Goal: Task Accomplishment & Management: Use online tool/utility

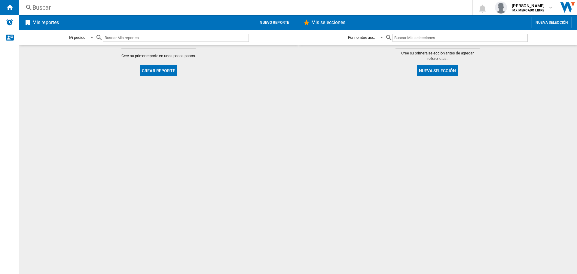
click at [535, 91] on div at bounding box center [437, 176] width 266 height 190
click at [11, 8] on ng-md-icon "Inicio" at bounding box center [9, 7] width 7 height 7
click at [11, 22] on img "Alertas" at bounding box center [9, 22] width 7 height 7
click at [135, 38] on input "text" at bounding box center [176, 38] width 146 height 8
click at [549, 7] on md-icon "button" at bounding box center [550, 7] width 5 height 5
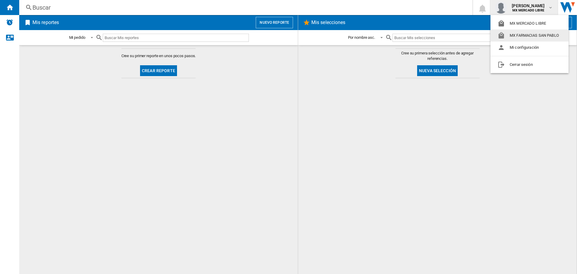
click at [540, 36] on button "MX FARMACIAS SAN PABLO" at bounding box center [529, 35] width 78 height 12
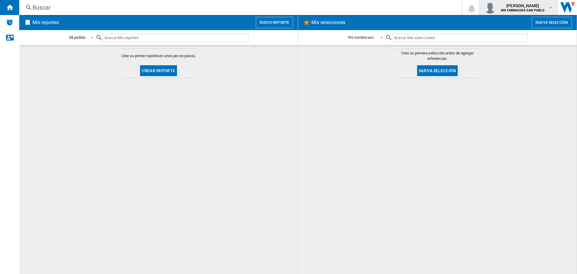
click at [545, 6] on div "[PERSON_NAME] MX FARMACIAS [GEOGRAPHIC_DATA][PERSON_NAME]" at bounding box center [523, 8] width 50 height 10
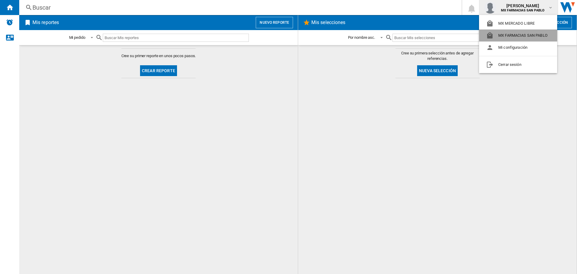
click at [529, 35] on button "MX FARMACIAS SAN PABLO" at bounding box center [518, 35] width 78 height 12
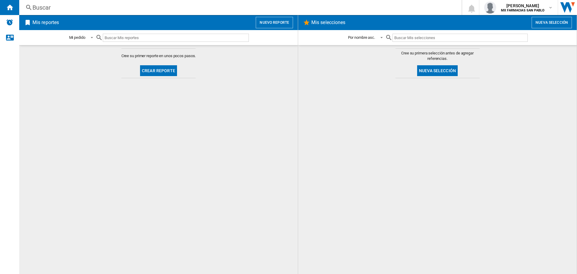
click at [448, 70] on button "Nueva selección" at bounding box center [437, 70] width 41 height 11
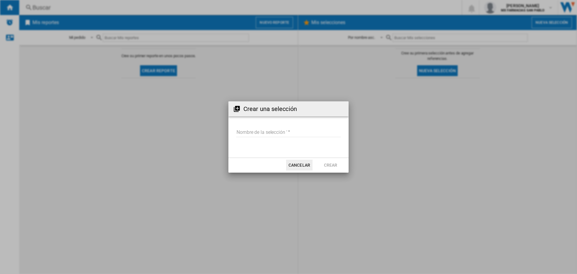
click at [285, 132] on input "Nombre de la selección '" at bounding box center [288, 132] width 105 height 9
type input "*"
type input "**"
click at [341, 162] on button "Crear" at bounding box center [330, 164] width 26 height 11
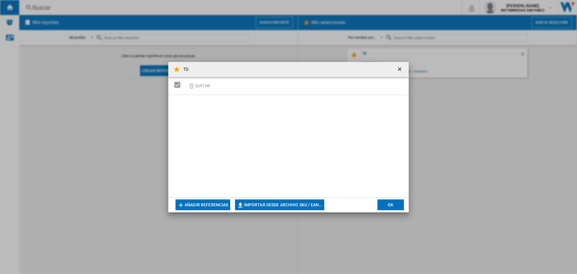
click at [386, 206] on button "OK" at bounding box center [390, 204] width 26 height 11
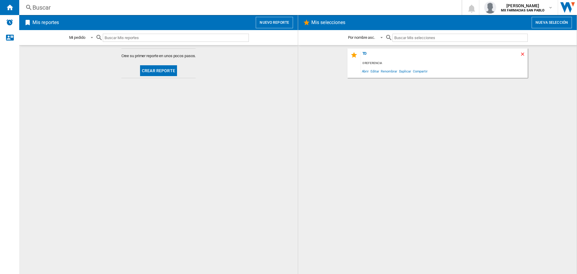
click at [522, 53] on ng-md-icon "Borrar" at bounding box center [523, 54] width 7 height 7
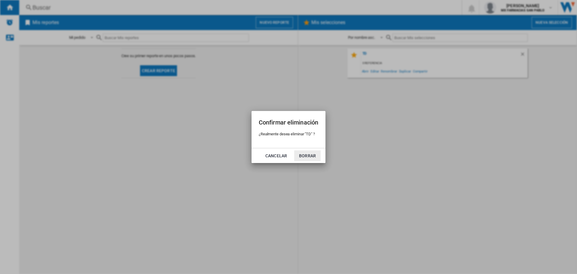
click at [301, 156] on button "Borrar" at bounding box center [307, 155] width 26 height 11
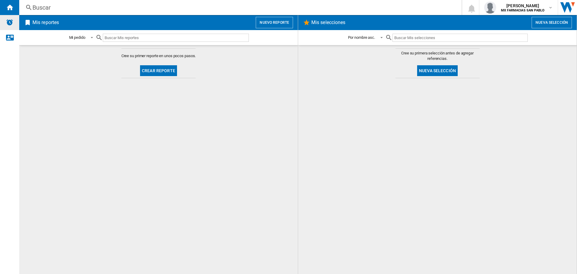
click at [6, 21] on div "Alertas" at bounding box center [9, 22] width 19 height 15
click at [11, 41] on div "Contáctanos" at bounding box center [9, 37] width 19 height 15
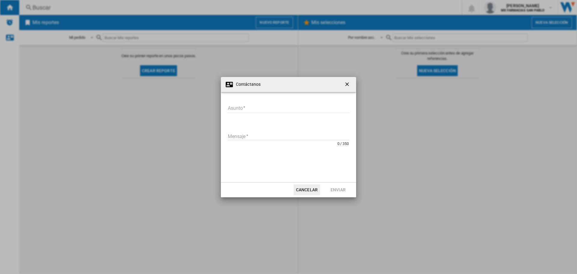
click at [313, 190] on button "Cancelar" at bounding box center [306, 189] width 26 height 11
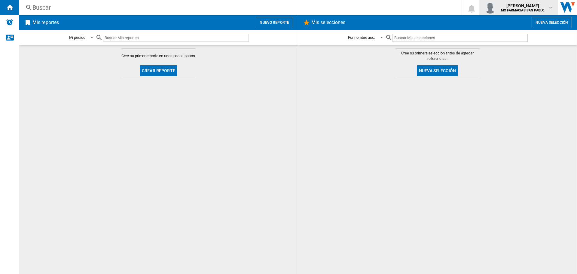
click at [550, 9] on md-icon "button" at bounding box center [550, 7] width 5 height 5
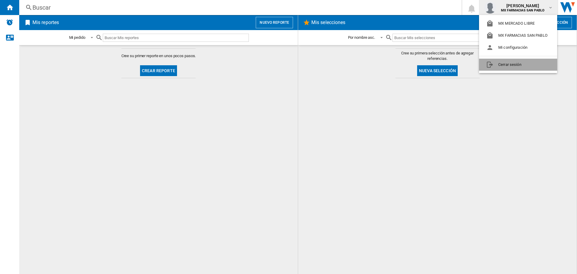
click at [517, 66] on button "Cerrar sesión" at bounding box center [518, 65] width 78 height 12
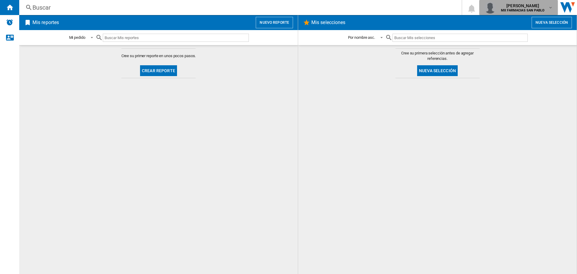
click at [550, 8] on md-icon "button" at bounding box center [550, 7] width 5 height 5
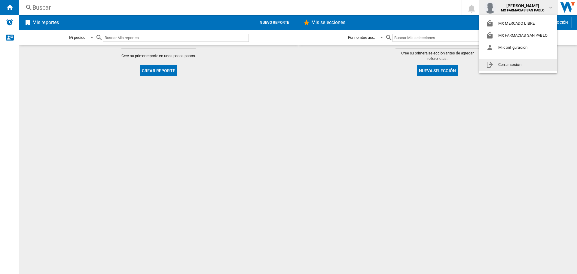
click at [512, 65] on button "Cerrar sesión" at bounding box center [518, 65] width 78 height 12
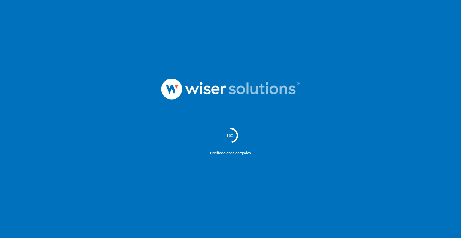
drag, startPoint x: 434, startPoint y: 0, endPoint x: 102, endPoint y: 74, distance: 340.5
click at [102, 74] on div at bounding box center [230, 89] width 461 height 62
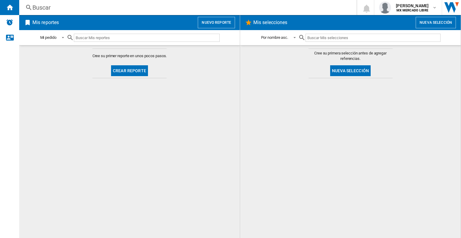
click at [217, 25] on button "Nuevo reporte" at bounding box center [216, 22] width 37 height 11
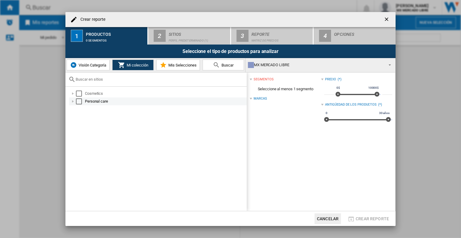
click at [73, 101] on div at bounding box center [73, 101] width 6 height 6
click at [72, 101] on div at bounding box center [73, 101] width 6 height 6
click at [73, 93] on div at bounding box center [73, 93] width 6 height 6
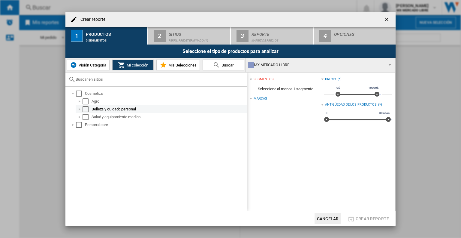
click at [79, 109] on div at bounding box center [80, 109] width 6 height 6
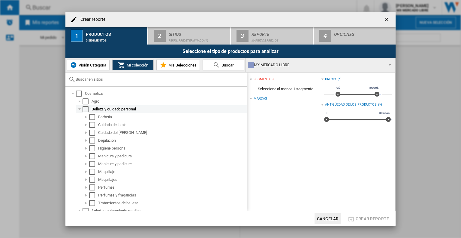
click at [85, 109] on div "Select" at bounding box center [86, 109] width 6 height 6
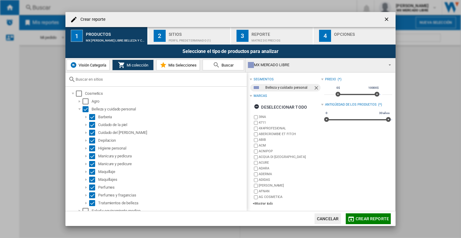
scroll to position [2, 0]
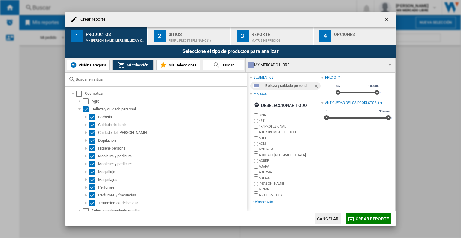
click at [266, 200] on div "+Mostrar todo" at bounding box center [287, 201] width 68 height 5
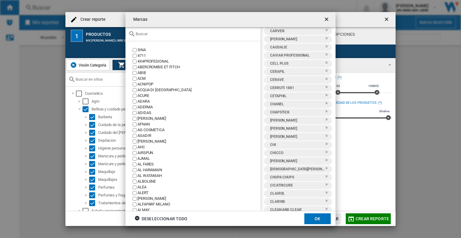
scroll to position [1373, 0]
click at [276, 97] on div "CETAPHIL" at bounding box center [296, 97] width 58 height 8
click at [273, 96] on div "CETAPHIL" at bounding box center [296, 97] width 58 height 8
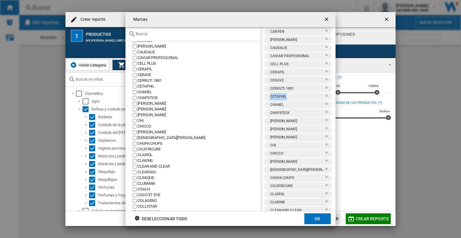
scroll to position [986, 0]
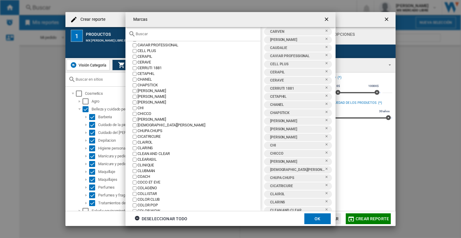
click at [155, 37] on div at bounding box center [193, 34] width 135 height 14
click at [154, 34] on input "text" at bounding box center [197, 34] width 122 height 5
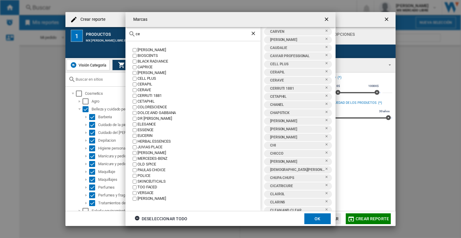
scroll to position [0, 0]
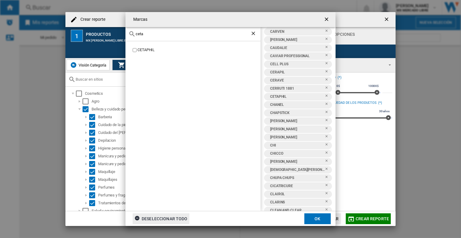
click at [143, 218] on div "Deseleccionar todo" at bounding box center [161, 218] width 53 height 11
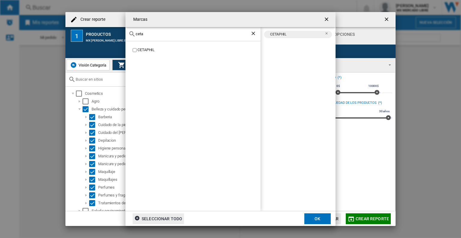
click at [153, 37] on div "ceta" at bounding box center [193, 34] width 135 height 14
click at [140, 33] on input "ceta" at bounding box center [193, 34] width 115 height 5
click at [172, 37] on div "euceri" at bounding box center [193, 34] width 135 height 14
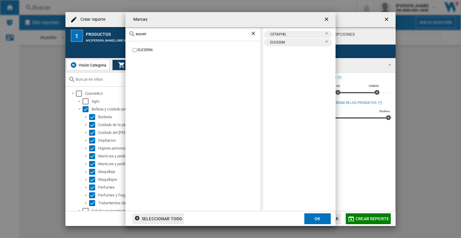
click at [144, 33] on input "euceri" at bounding box center [193, 34] width 115 height 5
type input "cerav"
click at [308, 221] on button "OK" at bounding box center [318, 218] width 26 height 11
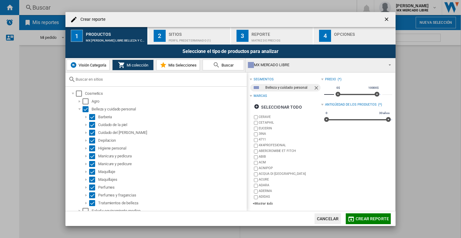
click at [331, 93] on input "*" at bounding box center [329, 92] width 10 height 6
type input "**"
click at [337, 94] on span at bounding box center [338, 94] width 5 height 5
click at [354, 222] on md-icon "button" at bounding box center [351, 218] width 7 height 7
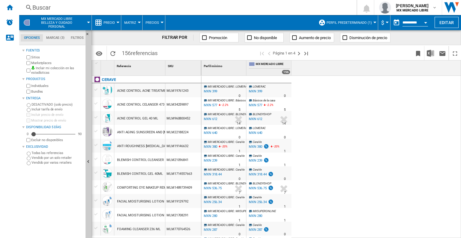
click at [111, 22] on span "Precio" at bounding box center [109, 23] width 11 height 4
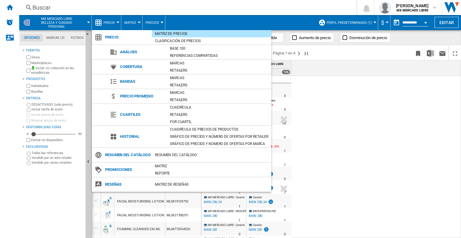
click at [132, 23] on md-backdrop at bounding box center [230, 119] width 461 height 238
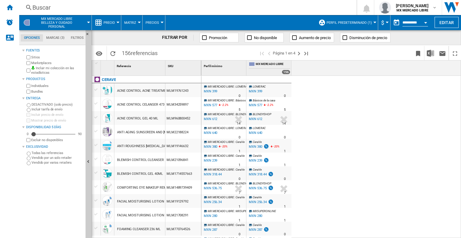
click at [132, 23] on span "Matriz" at bounding box center [130, 23] width 12 height 4
click at [132, 23] on md-backdrop at bounding box center [230, 119] width 461 height 238
click at [11, 7] on ng-md-icon "Inicio" at bounding box center [9, 7] width 7 height 7
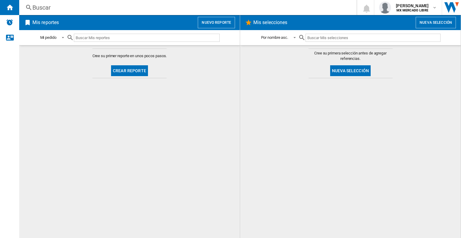
click at [131, 67] on button "Crear reporte" at bounding box center [129, 70] width 37 height 11
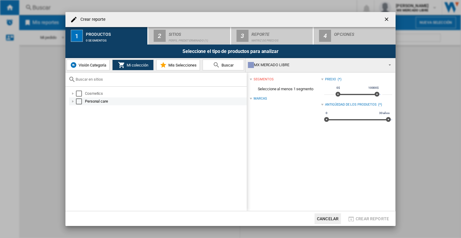
click at [72, 101] on div "Crear reporte ..." at bounding box center [73, 101] width 6 height 6
click at [216, 64] on md-icon "Crear reporte ..." at bounding box center [216, 64] width 7 height 7
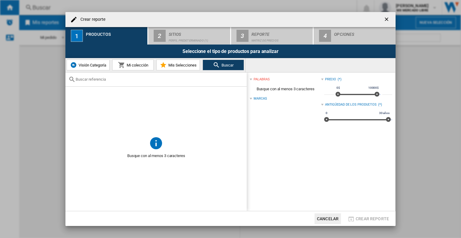
click at [131, 79] on input "Crear reporte ..." at bounding box center [160, 79] width 168 height 5
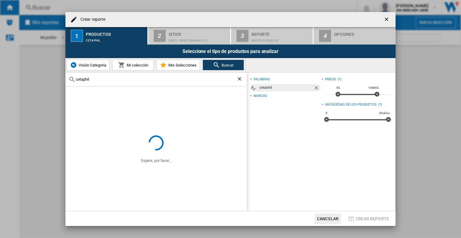
click at [87, 79] on input "cetaphil" at bounding box center [156, 79] width 161 height 5
paste input "3466320012838"
type input "3466320012838"
click at [223, 65] on span "Buscar" at bounding box center [227, 65] width 14 height 5
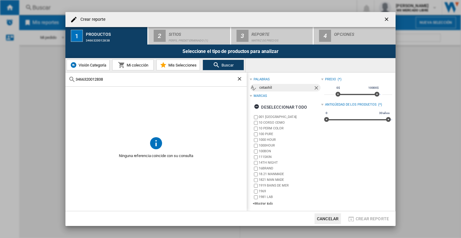
scroll to position [2, 0]
